Goal: Information Seeking & Learning: Understand process/instructions

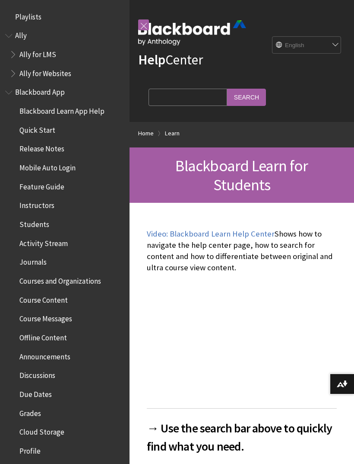
scroll to position [820, 0]
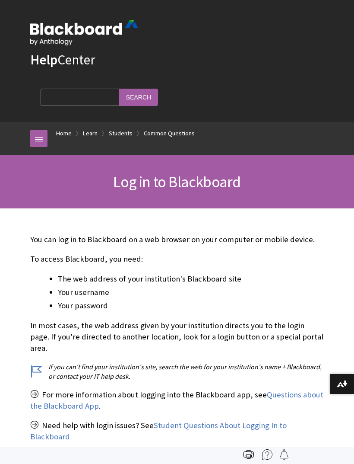
scroll to position [931, 0]
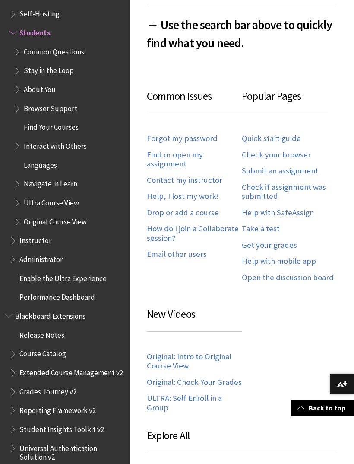
scroll to position [403, 0]
click at [190, 142] on link "Forgot my password" at bounding box center [182, 139] width 71 height 10
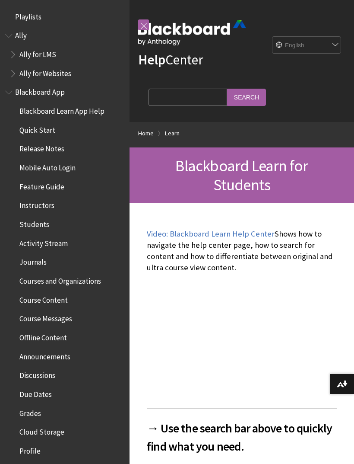
scroll to position [820, 0]
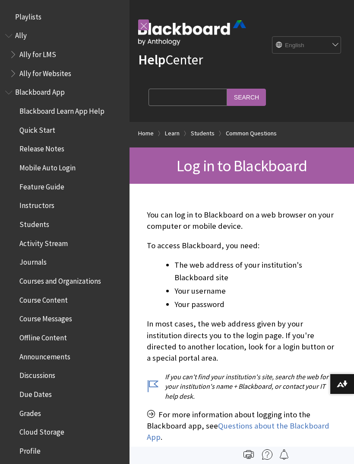
scroll to position [931, 0]
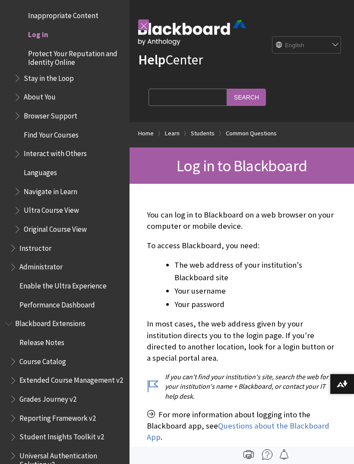
click at [146, 21] on link at bounding box center [143, 24] width 11 height 11
